Goal: Task Accomplishment & Management: Manage account settings

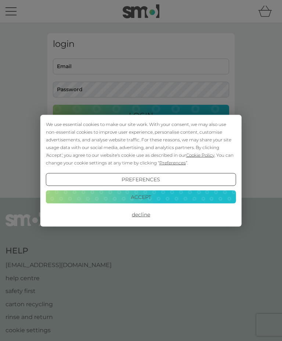
click at [152, 197] on button "Accept" at bounding box center [141, 197] width 190 height 13
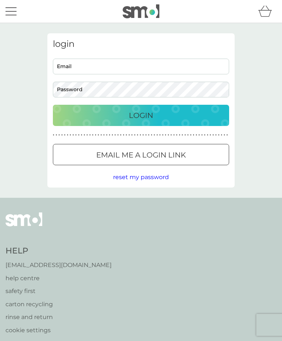
click at [132, 63] on input "Email" at bounding box center [141, 67] width 176 height 16
type input "[EMAIL_ADDRESS][DOMAIN_NAME]"
click at [141, 115] on button "Login" at bounding box center [141, 115] width 176 height 21
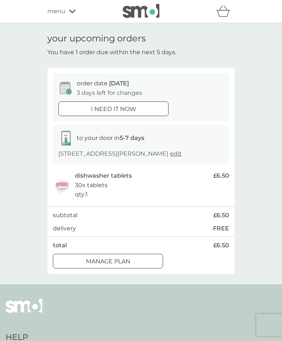
click at [117, 261] on div at bounding box center [108, 262] width 26 height 8
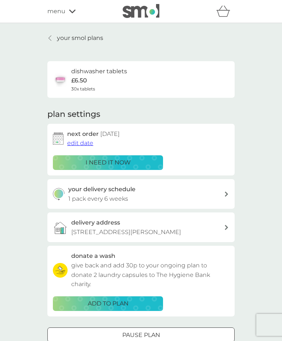
click at [83, 145] on span "edit date" at bounding box center [80, 143] width 26 height 7
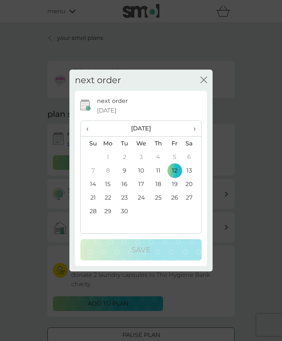
click at [197, 131] on th "›" at bounding box center [192, 129] width 18 height 16
click at [194, 131] on span "›" at bounding box center [191, 128] width 7 height 15
click at [112, 204] on td "17" at bounding box center [107, 198] width 17 height 14
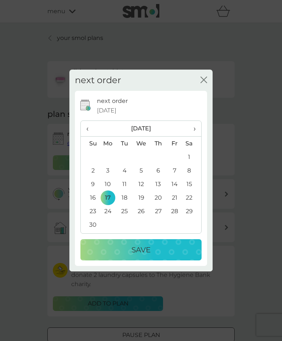
click at [157, 255] on div "Save" at bounding box center [141, 250] width 106 height 12
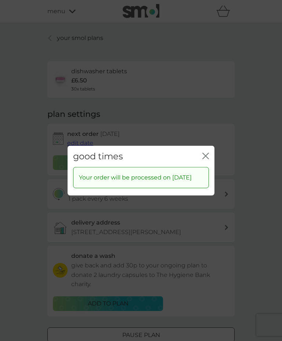
click at [203, 154] on icon "close" at bounding box center [203, 156] width 3 height 6
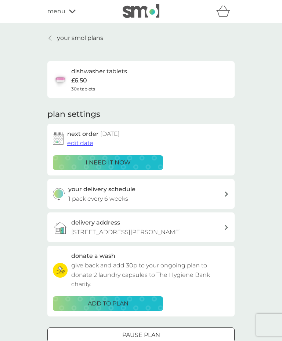
click at [102, 75] on h6 "dishwasher tablets" at bounding box center [99, 72] width 56 height 10
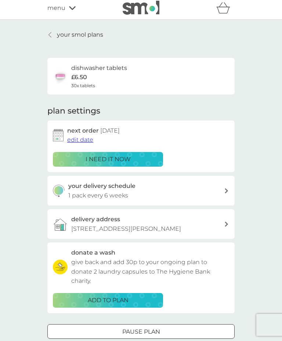
scroll to position [8, 0]
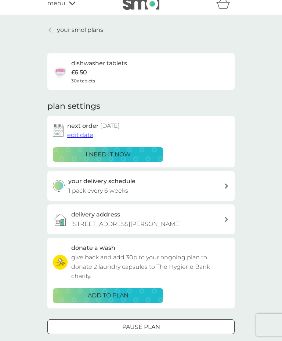
click at [100, 69] on div "dishwasher tablets £6.50 30x tablets" at bounding box center [99, 72] width 56 height 26
click at [91, 34] on p "your smol plans" at bounding box center [80, 30] width 46 height 10
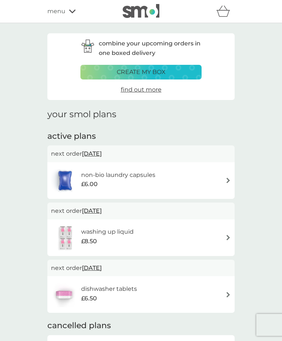
click at [225, 179] on img at bounding box center [228, 181] width 6 height 6
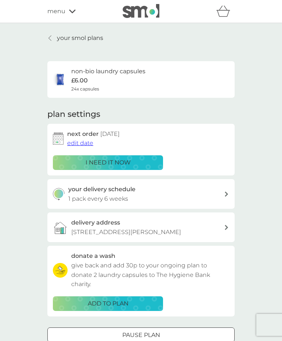
click at [83, 142] on span "edit date" at bounding box center [80, 143] width 26 height 7
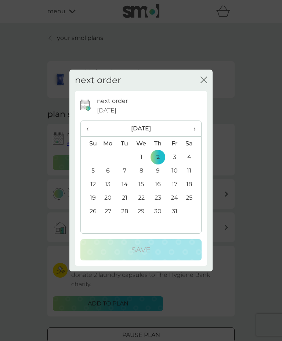
click at [195, 142] on th "Sa" at bounding box center [192, 144] width 18 height 14
click at [189, 136] on span "›" at bounding box center [191, 128] width 7 height 15
click at [110, 206] on td "24" at bounding box center [107, 212] width 17 height 14
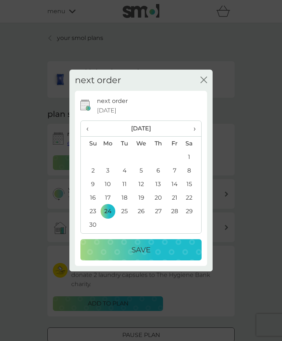
click at [110, 203] on td "17" at bounding box center [107, 198] width 17 height 14
click at [147, 256] on button "Save" at bounding box center [140, 249] width 121 height 21
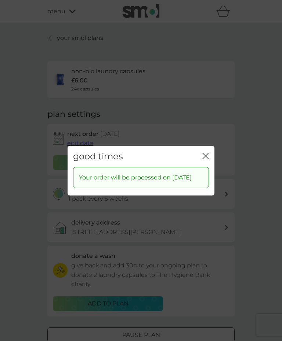
click at [203, 155] on button "close" at bounding box center [205, 157] width 7 height 8
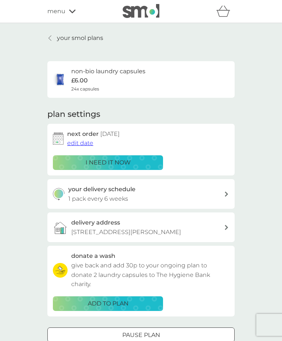
click at [94, 85] on span "24x capsules" at bounding box center [85, 88] width 28 height 7
click at [80, 41] on p "your smol plans" at bounding box center [80, 38] width 46 height 10
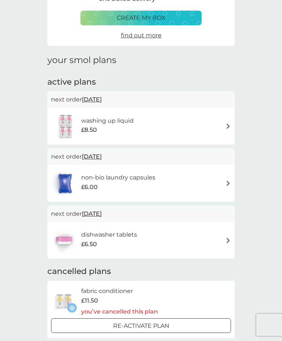
scroll to position [54, 0]
click at [223, 125] on div "washing up liquid £8.50" at bounding box center [141, 127] width 180 height 26
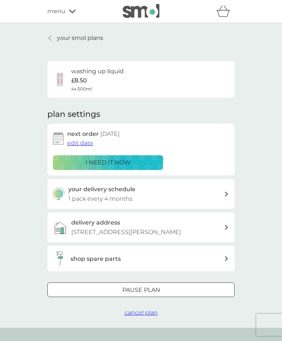
click at [82, 142] on span "edit date" at bounding box center [80, 143] width 26 height 7
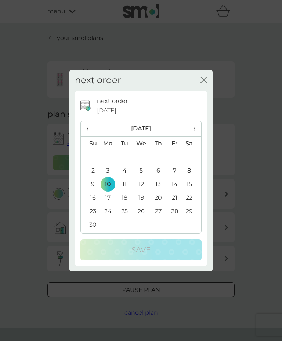
click at [92, 136] on span "‹" at bounding box center [90, 128] width 8 height 15
click at [94, 137] on th "‹" at bounding box center [90, 129] width 19 height 16
click at [113, 191] on td "15" at bounding box center [107, 184] width 17 height 14
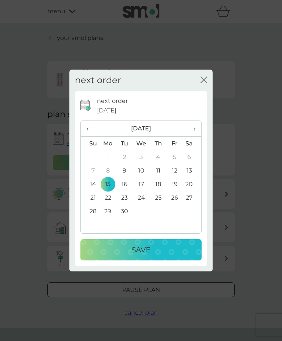
click at [198, 137] on th "›" at bounding box center [192, 129] width 18 height 16
click at [195, 136] on span "›" at bounding box center [191, 128] width 7 height 15
click at [111, 205] on td "17" at bounding box center [107, 198] width 17 height 14
click at [147, 256] on p "Save" at bounding box center [140, 250] width 19 height 12
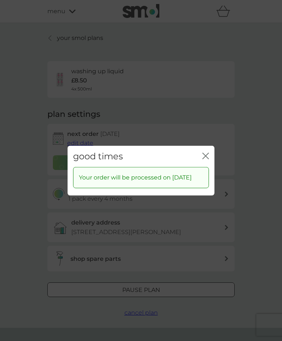
click at [206, 159] on icon "close" at bounding box center [206, 156] width 3 height 6
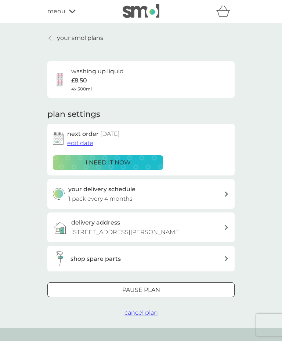
click at [91, 40] on p "your smol plans" at bounding box center [80, 38] width 46 height 10
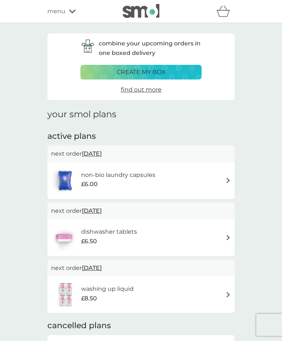
click at [224, 241] on div "dishwasher tablets £6.50" at bounding box center [141, 238] width 180 height 26
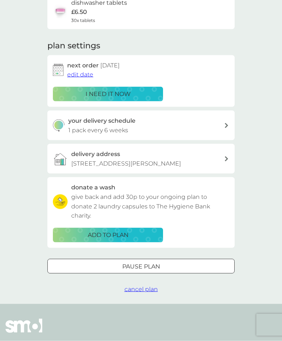
scroll to position [67, 0]
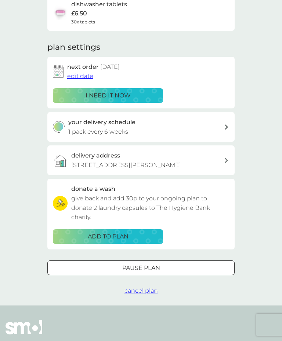
click at [143, 291] on span "cancel plan" at bounding box center [140, 291] width 33 height 7
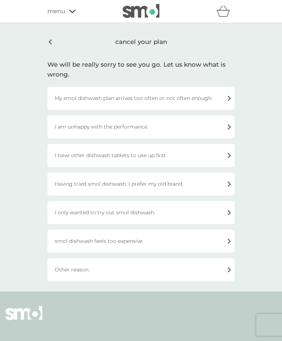
click at [217, 152] on div "I have other dishwash tablets to use up first" at bounding box center [140, 155] width 187 height 23
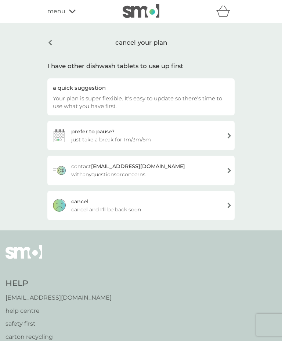
click at [217, 208] on div "cancel cancel and I'll be back soon" at bounding box center [140, 205] width 187 height 29
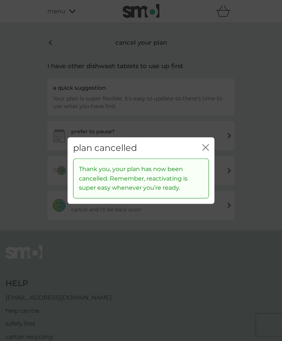
click at [205, 151] on icon "close" at bounding box center [205, 147] width 7 height 7
